Goal: Book appointment/travel/reservation

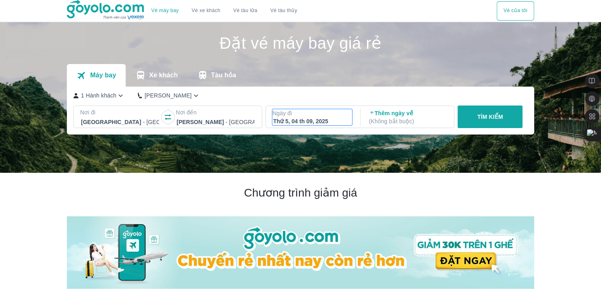
click at [333, 115] on p "Ngày đi" at bounding box center [313, 113] width 80 height 8
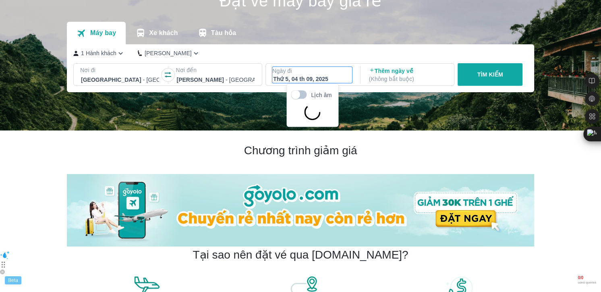
scroll to position [46, 0]
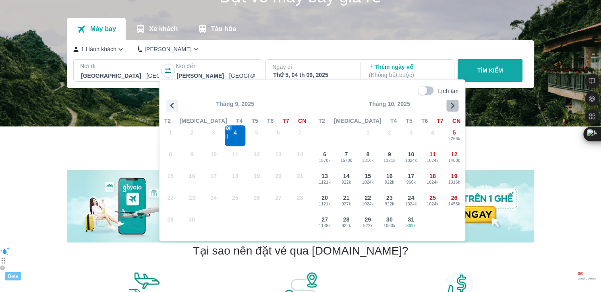
click at [456, 108] on icon "button" at bounding box center [453, 106] width 12 height 12
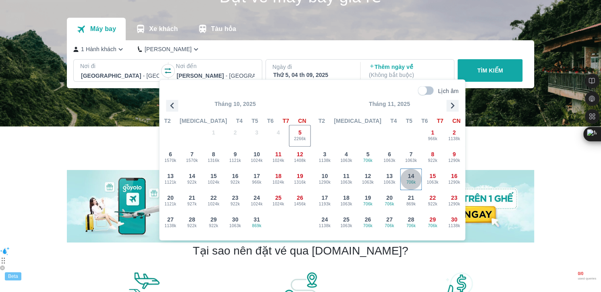
click at [408, 184] on span "706k" at bounding box center [411, 182] width 21 height 6
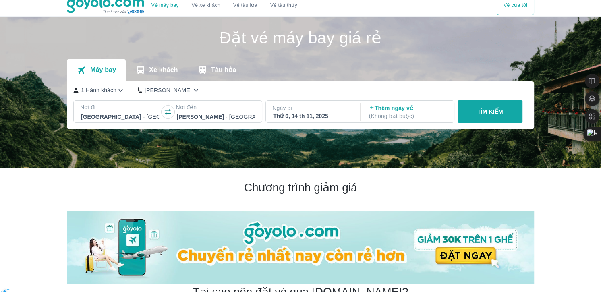
scroll to position [0, 0]
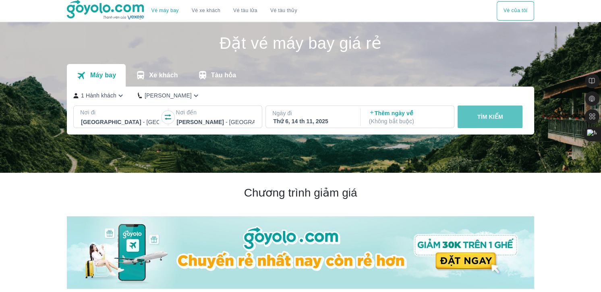
click at [495, 122] on button "TÌM KIẾM" at bounding box center [490, 117] width 65 height 23
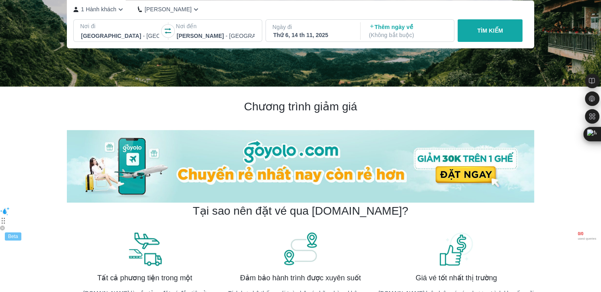
scroll to position [90, 0]
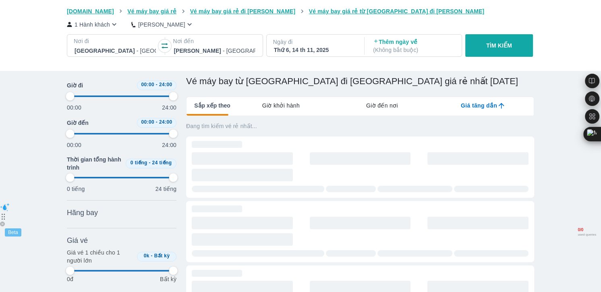
type input "97.9166666666667"
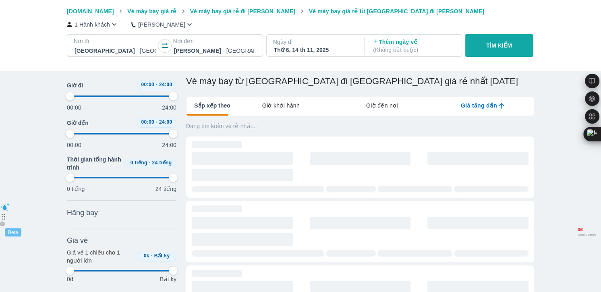
type input "97.9166666666667"
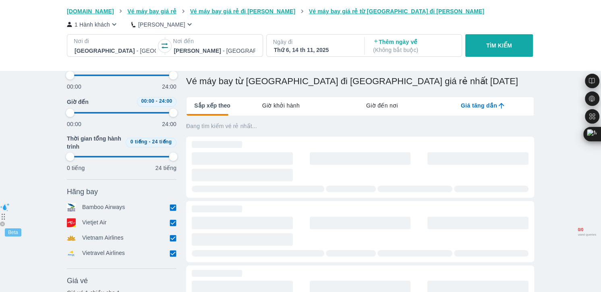
type input "97.9166666666667"
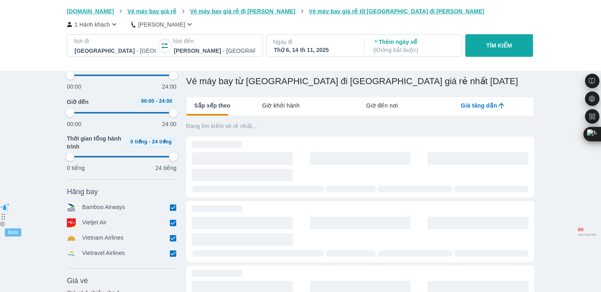
type input "97.9166666666667"
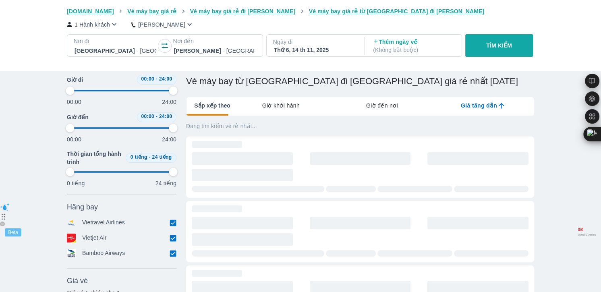
type input "97.9166666666667"
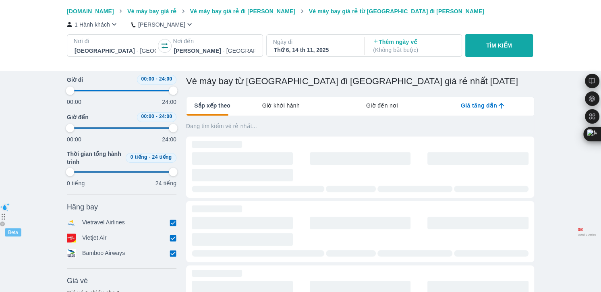
type input "97.9166666666667"
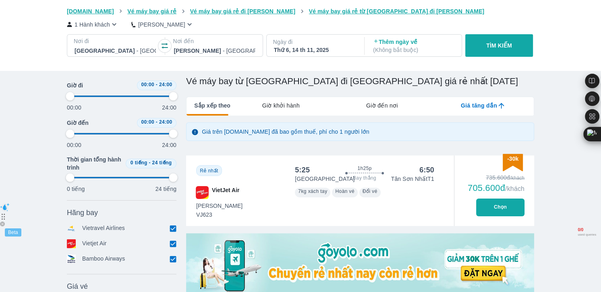
type input "97.9166666666667"
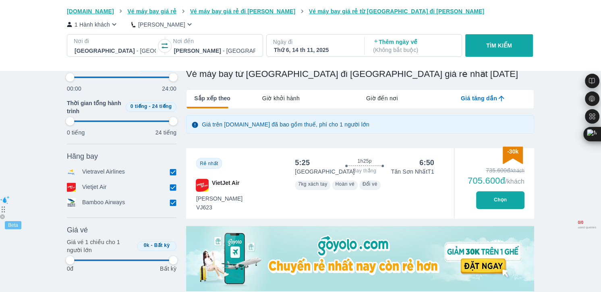
type input "97.9166666666667"
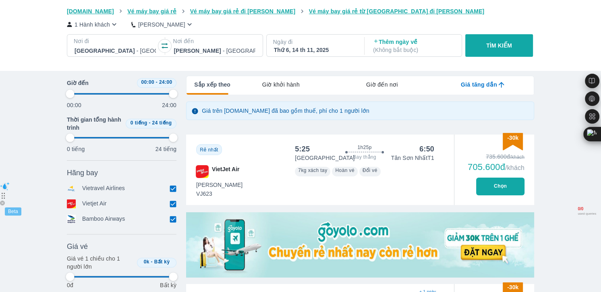
scroll to position [114, 0]
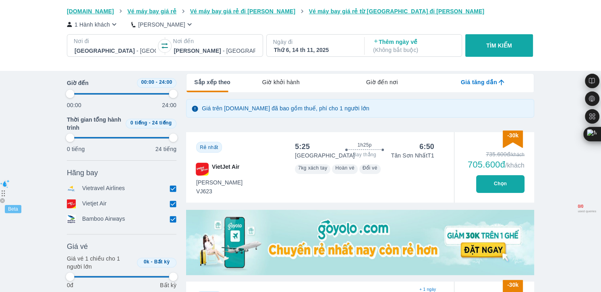
type input "97.9166666666667"
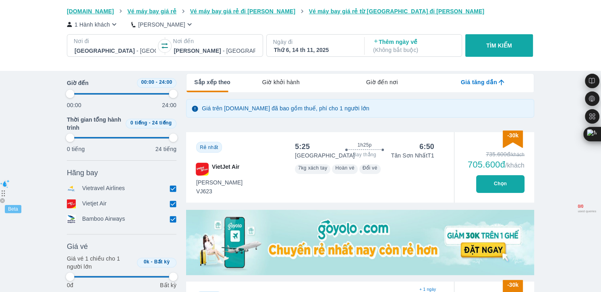
type input "97.9166666666667"
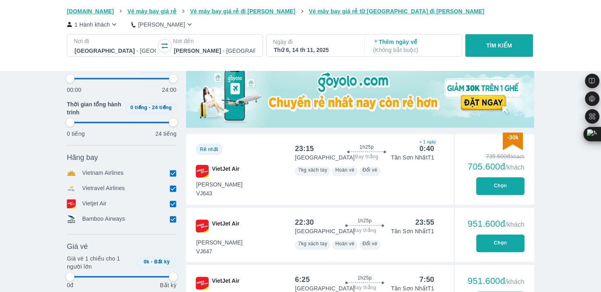
type input "97.9166666666667"
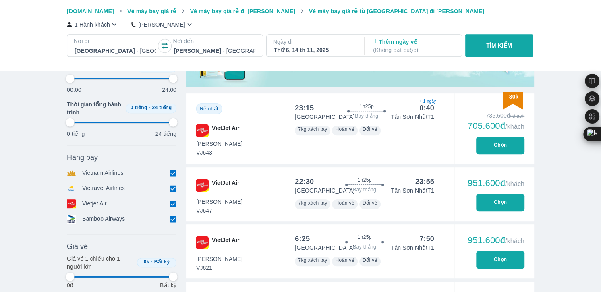
type input "97.9166666666667"
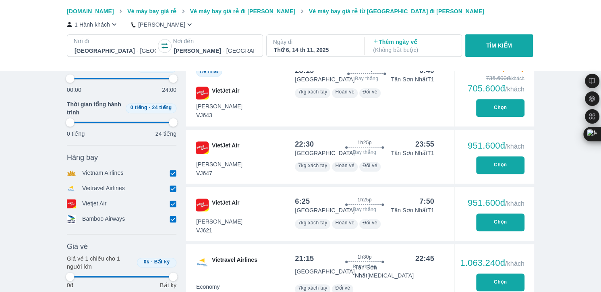
type input "97.9166666666667"
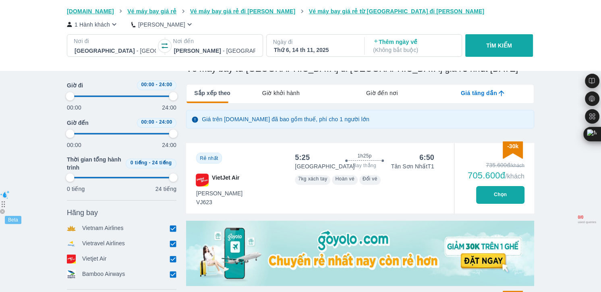
type input "97.9166666666667"
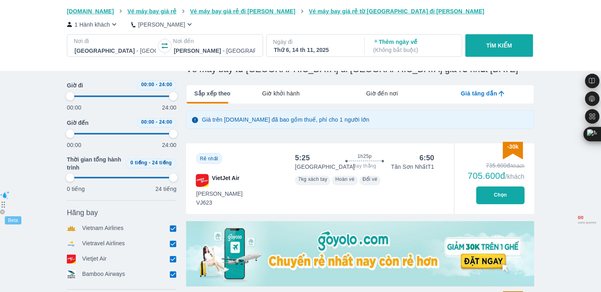
type input "97.9166666666667"
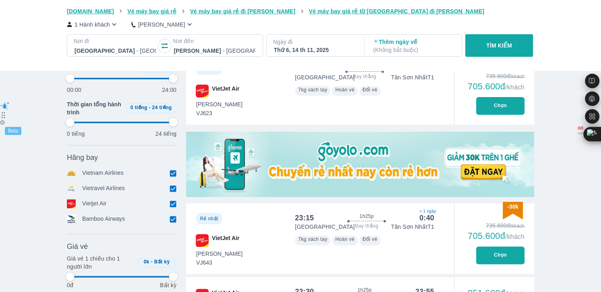
type input "97.9166666666667"
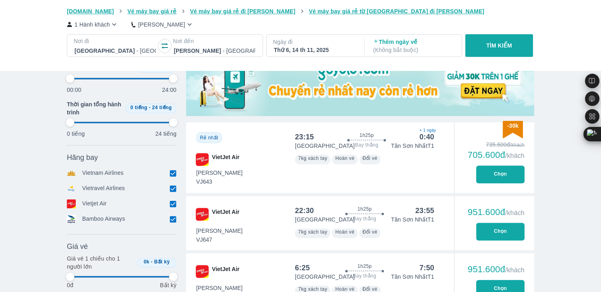
scroll to position [274, 0]
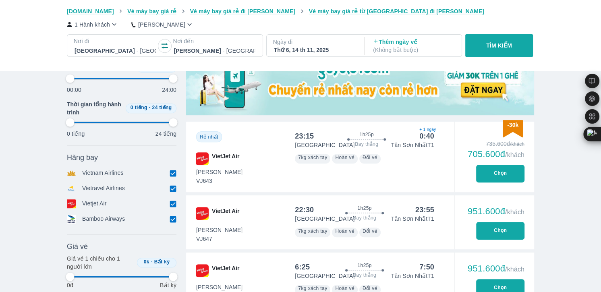
type input "97.9166666666667"
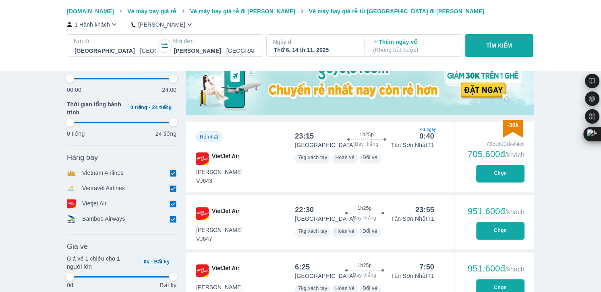
type input "97.9166666666667"
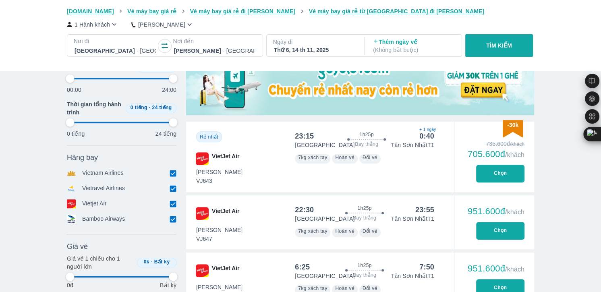
type input "97.9166666666667"
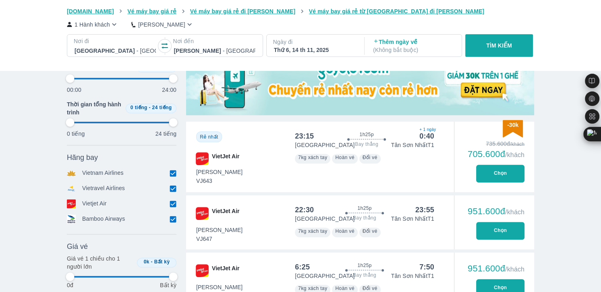
type input "97.9166666666667"
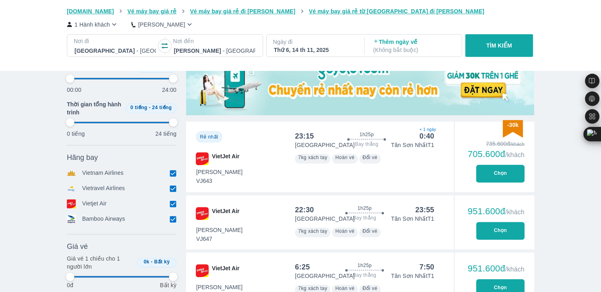
type input "97.9166666666667"
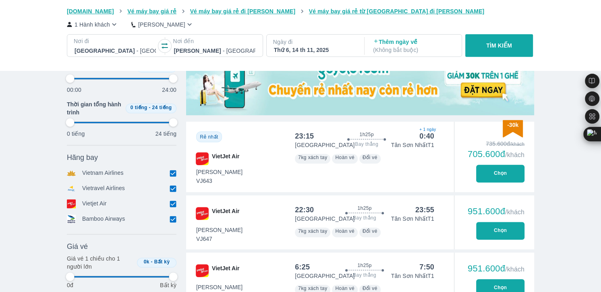
type input "97.9166666666667"
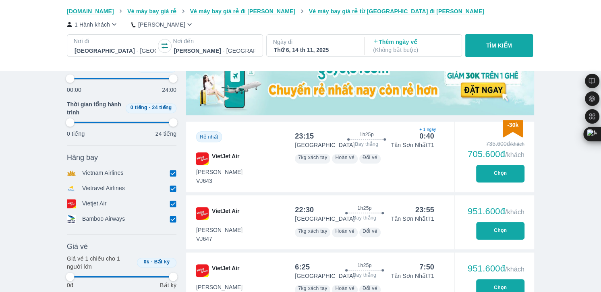
type input "97.9166666666667"
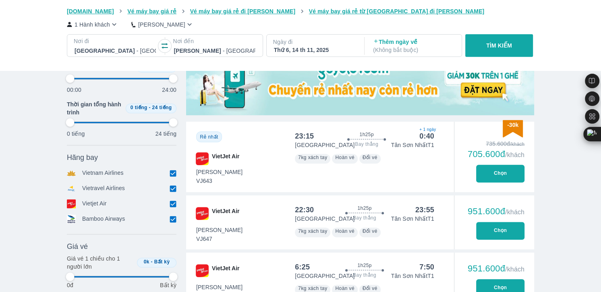
type input "97.9166666666667"
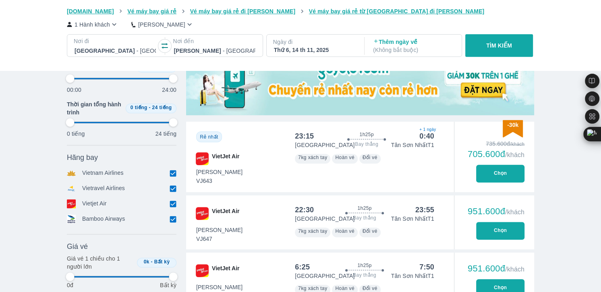
type input "97.9166666666667"
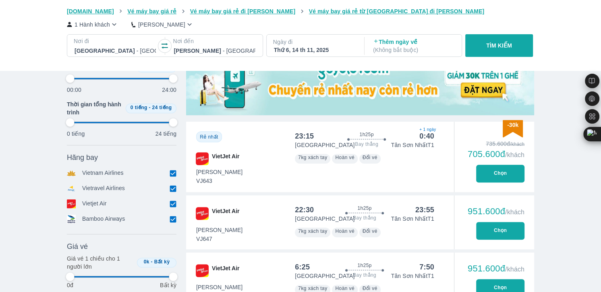
type input "97.9166666666667"
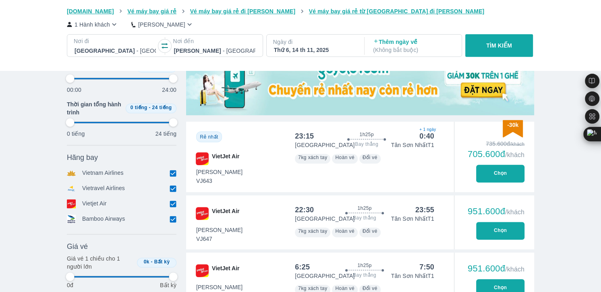
type input "97.9166666666667"
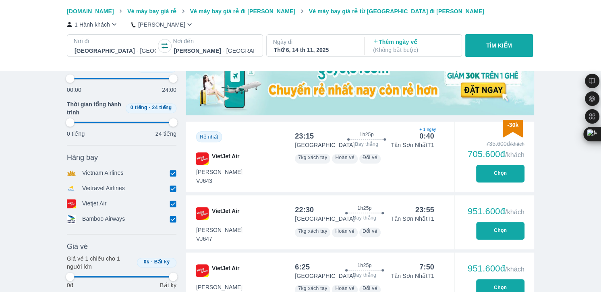
type input "97.9166666666667"
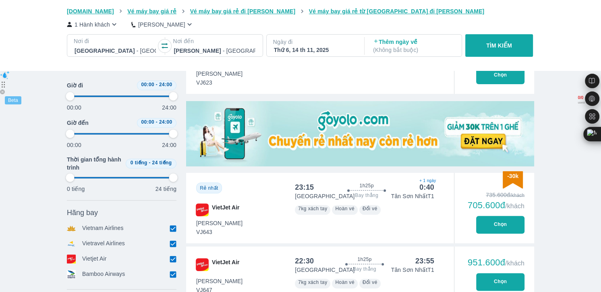
scroll to position [202, 0]
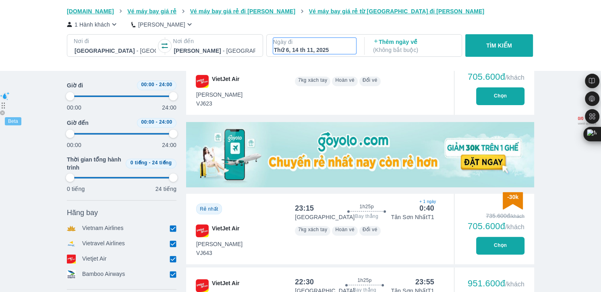
click at [333, 46] on div "Thứ 6, 14 th 11, 2025" at bounding box center [314, 50] width 81 height 8
type input "97.9166666666667"
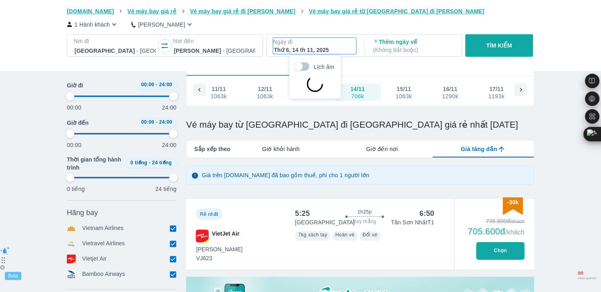
scroll to position [46, 0]
type input "97.9166666666667"
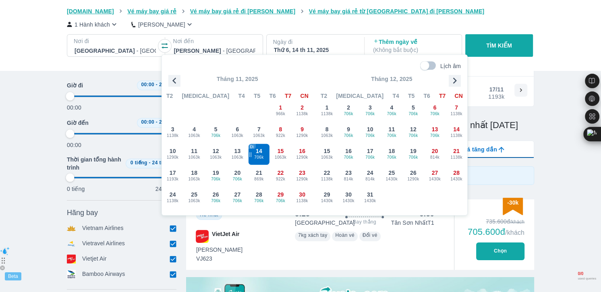
type input "97.9166666666667"
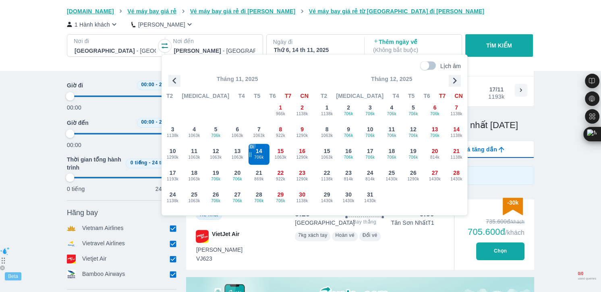
type input "97.9166666666667"
